Goal: Information Seeking & Learning: Learn about a topic

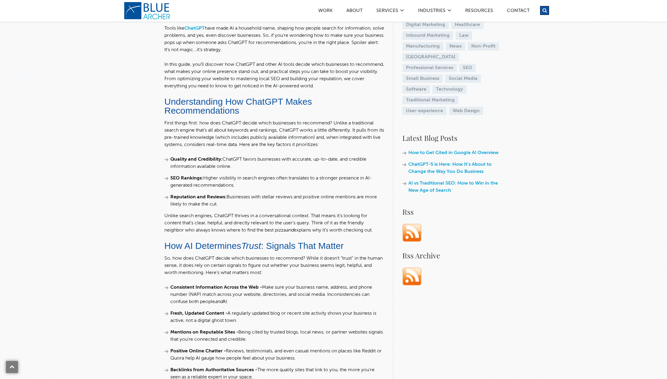
scroll to position [186, 0]
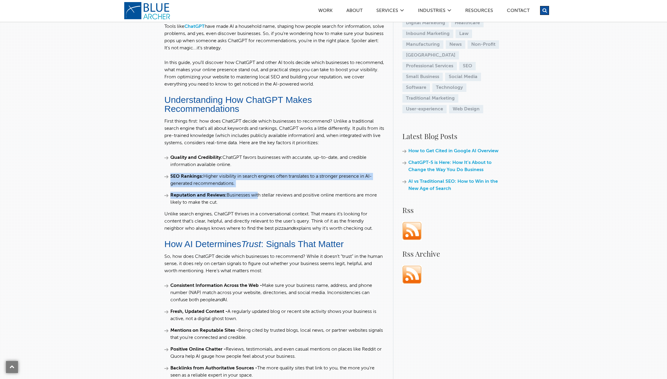
drag, startPoint x: 162, startPoint y: 177, endPoint x: 257, endPoint y: 198, distance: 97.2
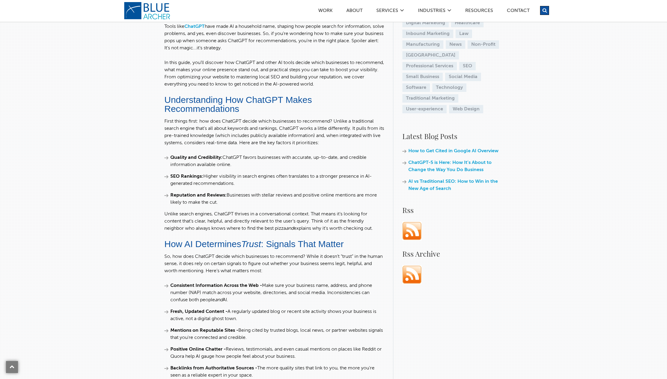
click at [259, 199] on li "Reputation and Reviews: Businesses with stellar reviews and positive online men…" at bounding box center [274, 199] width 220 height 14
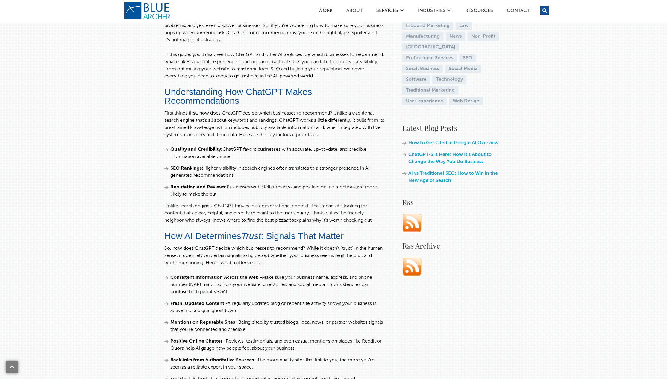
scroll to position [194, 0]
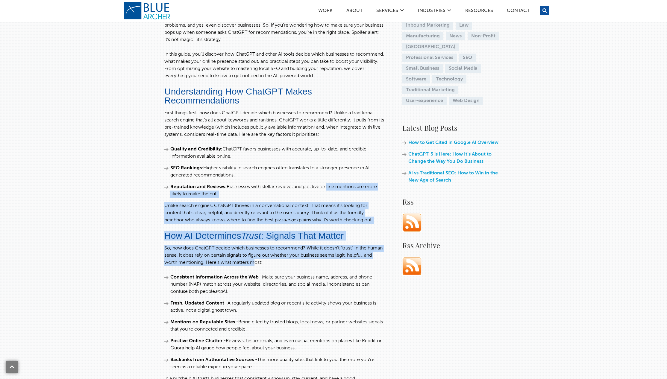
drag, startPoint x: 322, startPoint y: 190, endPoint x: 266, endPoint y: 263, distance: 92.0
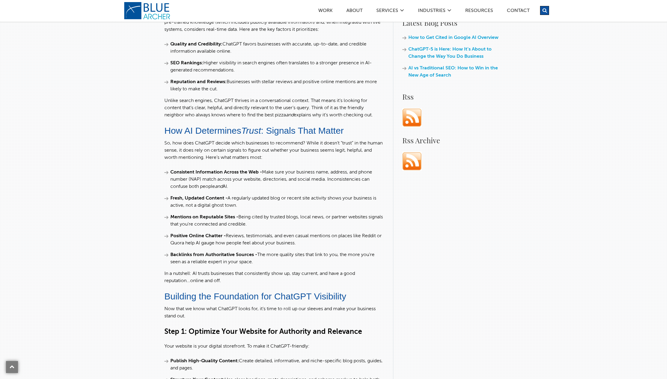
scroll to position [313, 0]
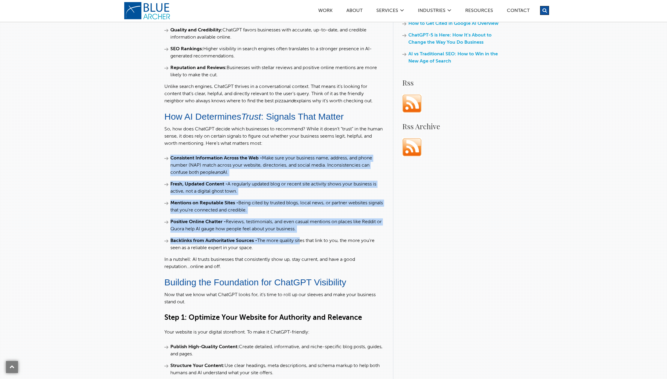
drag, startPoint x: 158, startPoint y: 151, endPoint x: 301, endPoint y: 238, distance: 167.0
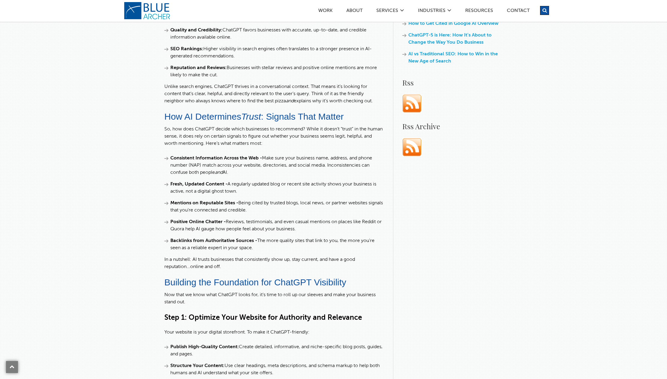
click at [293, 250] on li "Backlinks from Authoritative Sources - The more quality sites that link to you,…" at bounding box center [274, 244] width 220 height 14
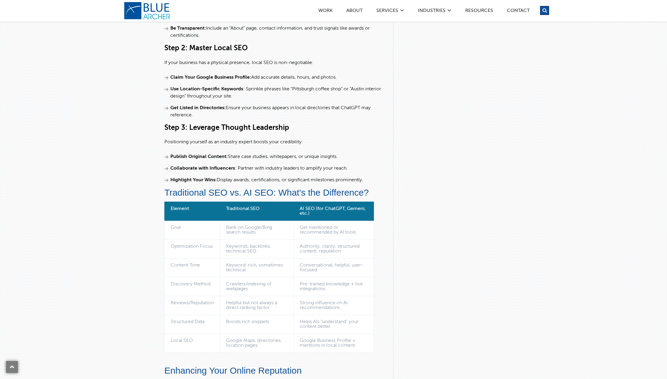
scroll to position [701, 0]
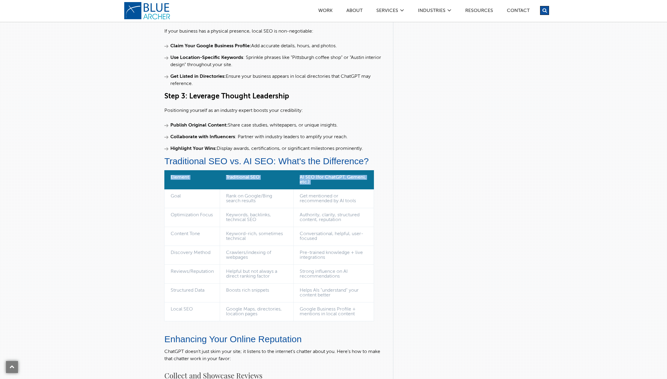
drag, startPoint x: 171, startPoint y: 194, endPoint x: 381, endPoint y: 234, distance: 213.8
click at [381, 234] on div "[DATE] 01:22 AM Artificial Intelligence (AI) | SEO | Small Business | Technolog…" at bounding box center [274, 382] width 220 height 1967
click at [361, 234] on td "Conversational, helpful, user-focused" at bounding box center [333, 236] width 80 height 19
click at [351, 311] on td "Google Business Profile + mentions in local content" at bounding box center [333, 312] width 80 height 19
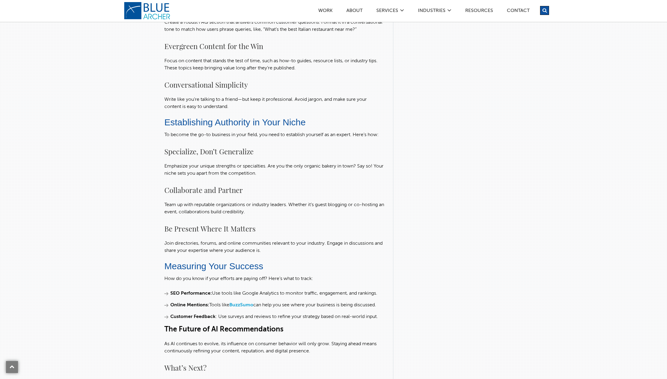
scroll to position [1334, 0]
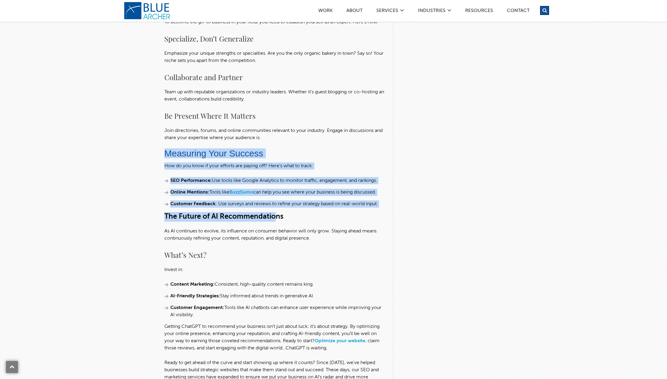
drag, startPoint x: 140, startPoint y: 154, endPoint x: 276, endPoint y: 221, distance: 151.4
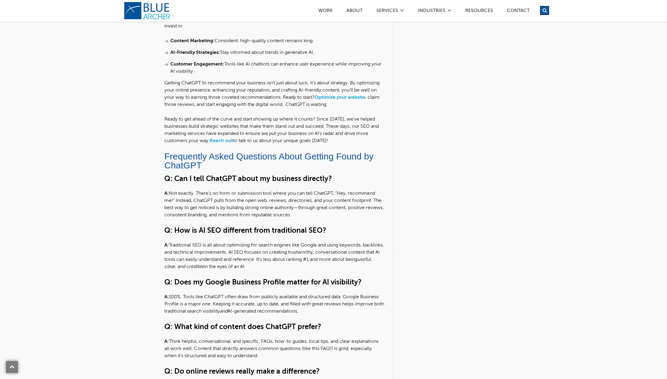
scroll to position [1578, 0]
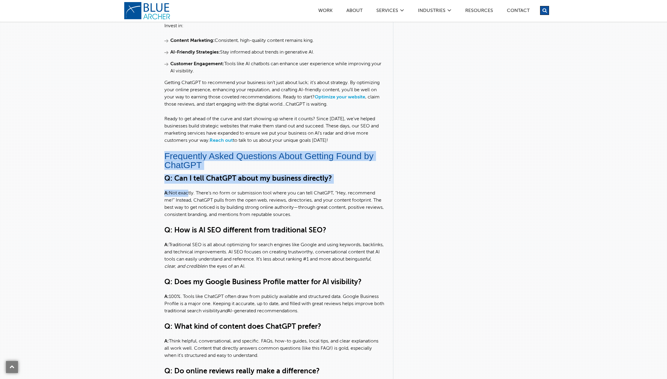
drag, startPoint x: 170, startPoint y: 166, endPoint x: 188, endPoint y: 198, distance: 36.2
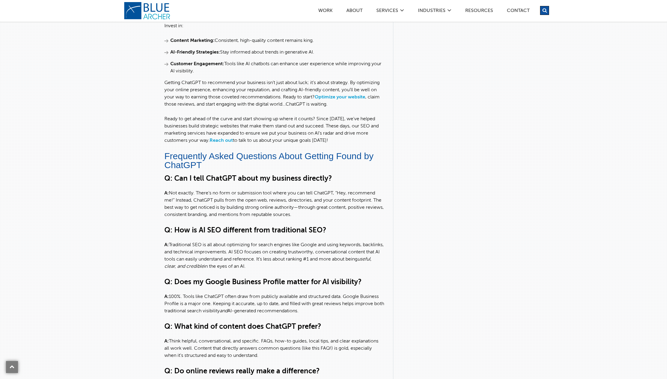
click at [200, 215] on p "A: Not exactly. There’s no form or submission tool where you can tell ChatGPT, …" at bounding box center [274, 204] width 220 height 29
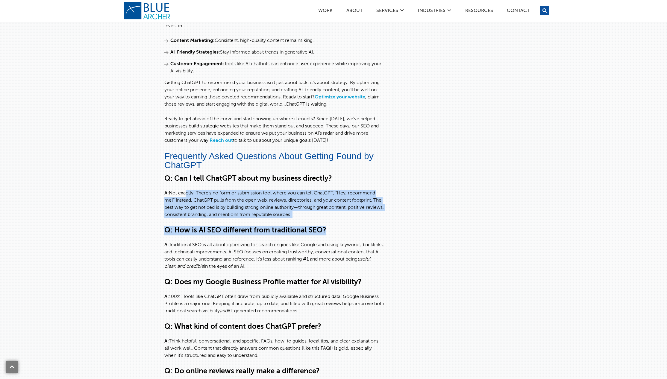
drag, startPoint x: 185, startPoint y: 201, endPoint x: 344, endPoint y: 247, distance: 165.7
click at [344, 247] on div "Q: Can I tell ChatGPT about my business directly? A: Not exactly. There’s no fo…" at bounding box center [274, 289] width 220 height 230
click at [346, 236] on h3 "Q: How is AI SEO different from traditional SEO?" at bounding box center [274, 231] width 220 height 10
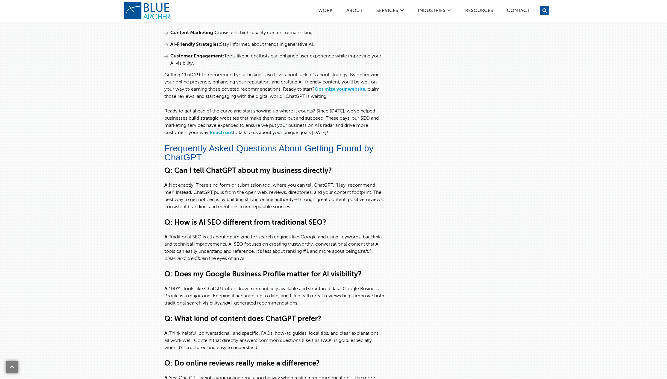
scroll to position [1586, 0]
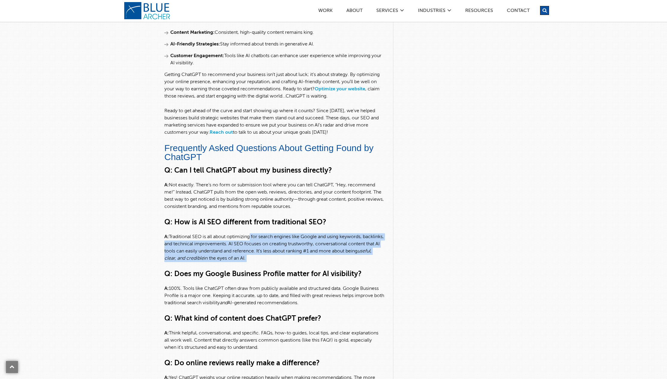
drag, startPoint x: 249, startPoint y: 242, endPoint x: 326, endPoint y: 277, distance: 84.3
click at [326, 277] on div "Q: Can I tell ChatGPT about my business directly? A: Not exactly. There’s no fo…" at bounding box center [274, 281] width 220 height 230
click at [337, 262] on p "A: Traditional SEO is all about optimizing for search engines like Google and u…" at bounding box center [274, 248] width 220 height 29
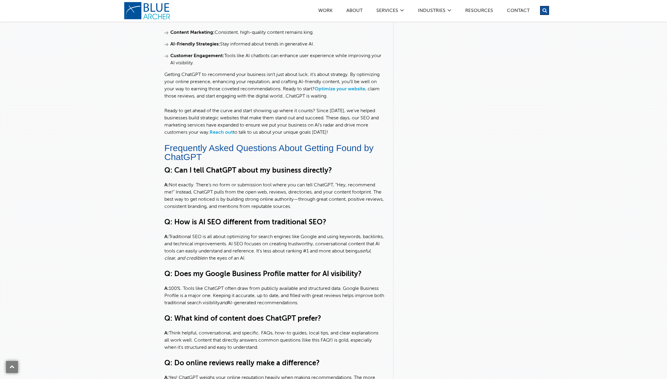
drag, startPoint x: 320, startPoint y: 265, endPoint x: 195, endPoint y: 251, distance: 126.0
click at [195, 251] on p "A: Traditional SEO is all about optimizing for search engines like Google and u…" at bounding box center [274, 248] width 220 height 29
drag, startPoint x: 281, startPoint y: 254, endPoint x: 315, endPoint y: 265, distance: 36.4
click at [316, 262] on p "A: Traditional SEO is all about optimizing for search engines like Google and u…" at bounding box center [274, 248] width 220 height 29
drag, startPoint x: 311, startPoint y: 264, endPoint x: 266, endPoint y: 263, distance: 44.6
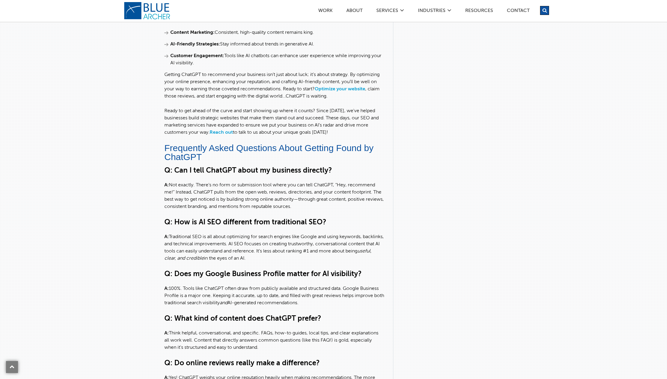
click at [266, 262] on p "A: Traditional SEO is all about optimizing for search engines like Google and u…" at bounding box center [274, 248] width 220 height 29
click at [241, 262] on p "A: Traditional SEO is all about optimizing for search engines like Google and u…" at bounding box center [274, 248] width 220 height 29
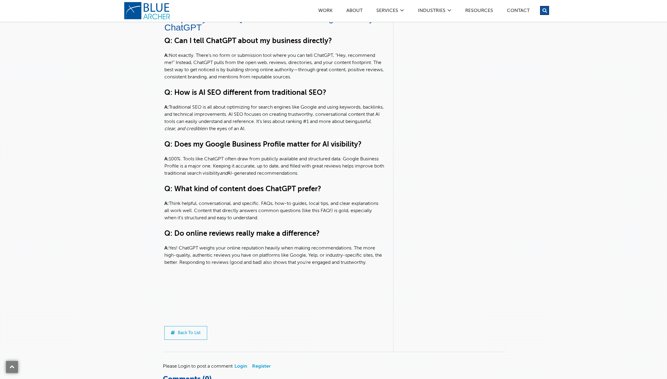
scroll to position [1719, 0]
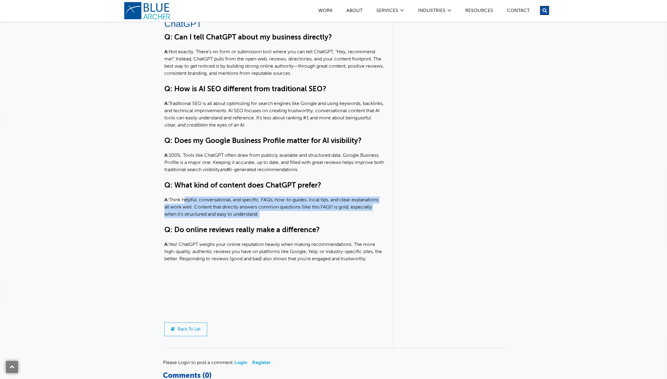
drag, startPoint x: 184, startPoint y: 210, endPoint x: 283, endPoint y: 231, distance: 101.5
click at [283, 231] on div "Q: Can I tell ChatGPT about my business directly? A: Not exactly. There’s no fo…" at bounding box center [274, 148] width 220 height 230
click at [288, 226] on div "Q: Can I tell ChatGPT about my business directly? A: Not exactly. There’s no fo…" at bounding box center [274, 148] width 220 height 230
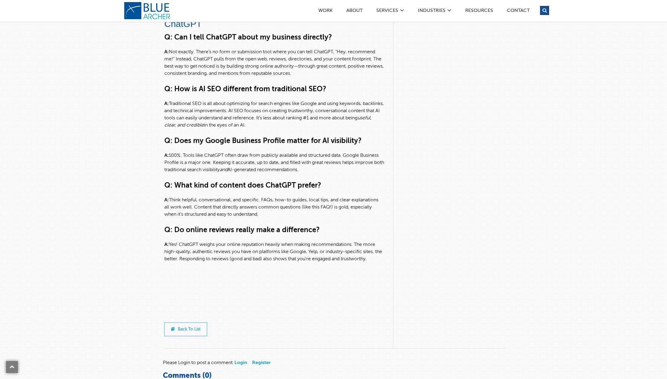
drag, startPoint x: 286, startPoint y: 222, endPoint x: 149, endPoint y: 190, distance: 139.9
drag, startPoint x: 289, startPoint y: 220, endPoint x: 293, endPoint y: 221, distance: 4.7
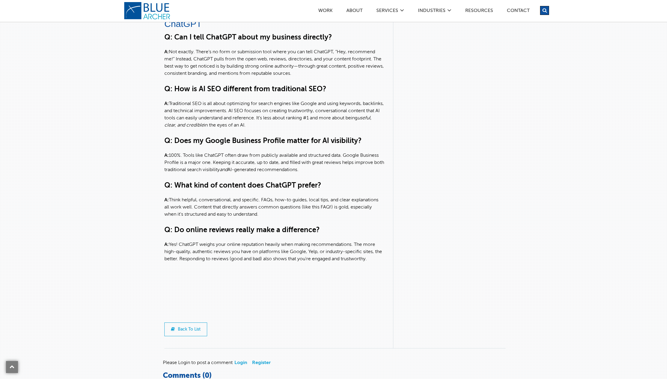
copy div "Q: What kind of content does ChatGPT prefer? A: Think helpful, conversational, …"
click at [279, 218] on p "A: Think helpful, conversational, and specific. FAQs, how-to guides, local tips…" at bounding box center [274, 208] width 220 height 22
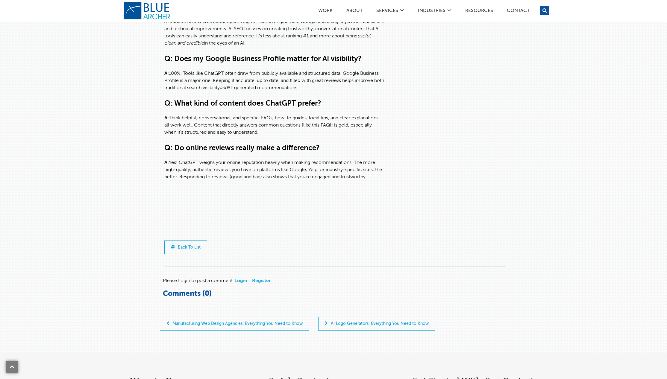
scroll to position [1801, 0]
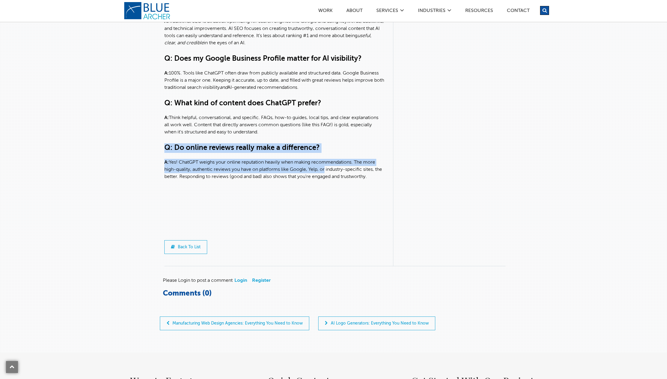
drag, startPoint x: 157, startPoint y: 151, endPoint x: 324, endPoint y: 178, distance: 169.2
click at [324, 178] on p "A: Yes! ChatGPT weighs your online reputation heavily when making recommendatio…" at bounding box center [274, 170] width 220 height 22
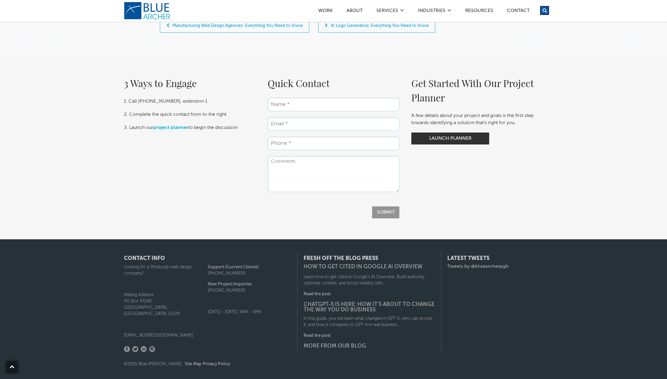
scroll to position [2109, 0]
